Goal: Information Seeking & Learning: Compare options

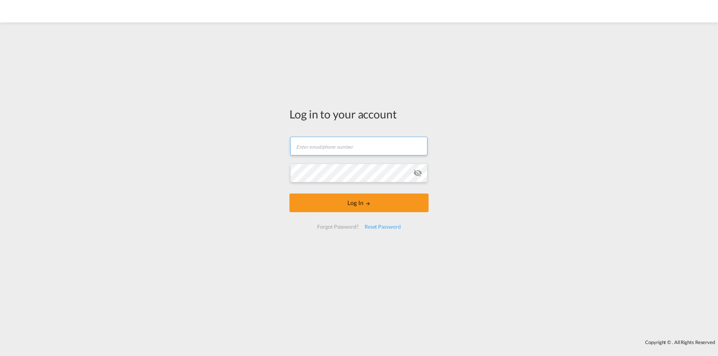
click at [359, 150] on input "text" at bounding box center [358, 146] width 137 height 19
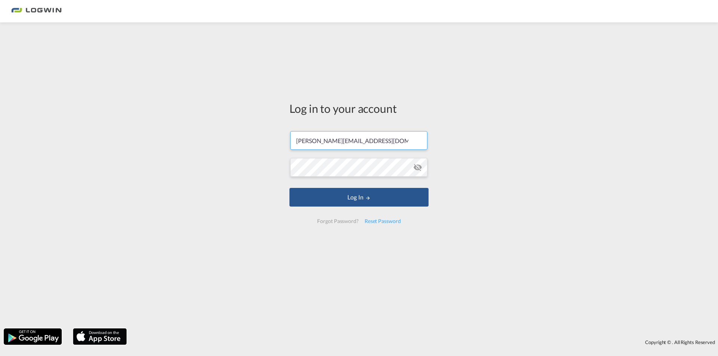
type input "[PERSON_NAME][EMAIL_ADDRESS][DOMAIN_NAME]"
click at [365, 198] on md-icon "LOGIN" at bounding box center [367, 198] width 5 height 5
